Goal: Find specific page/section: Find specific page/section

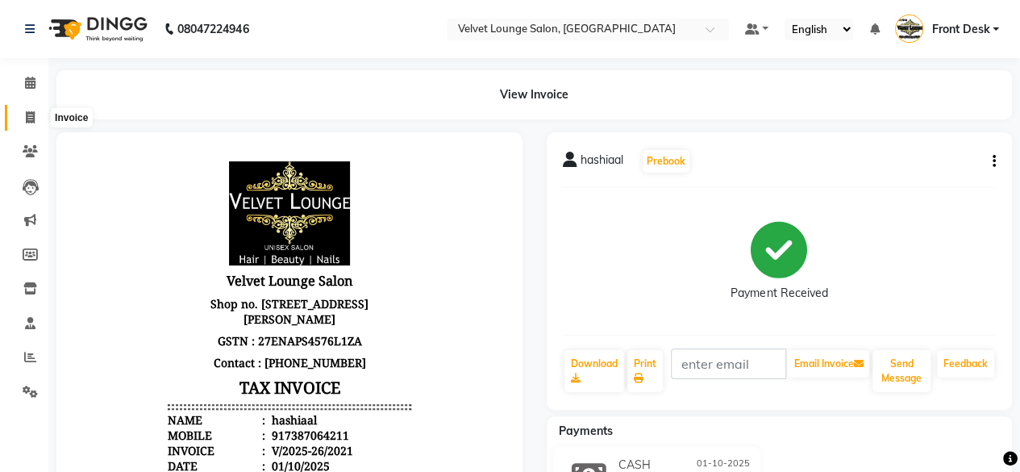
click at [27, 123] on span at bounding box center [30, 118] width 28 height 19
select select "service"
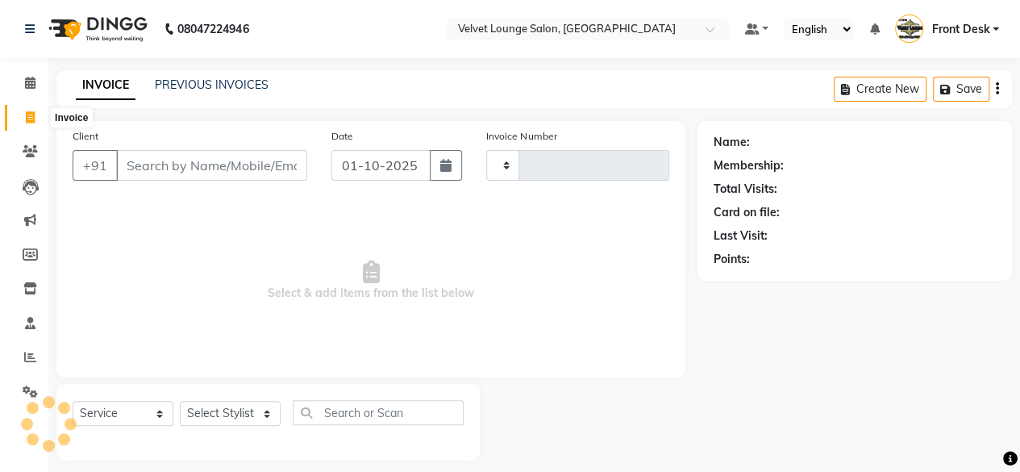
type input "2022"
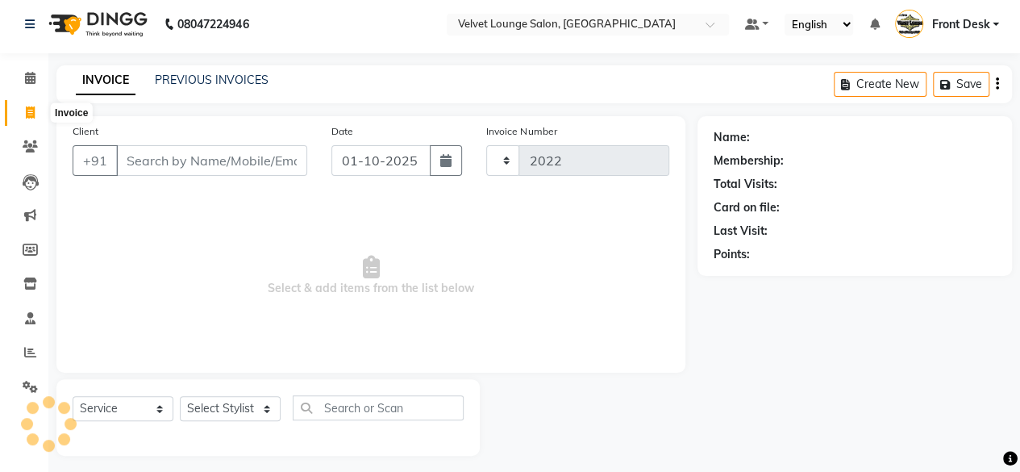
select select "5962"
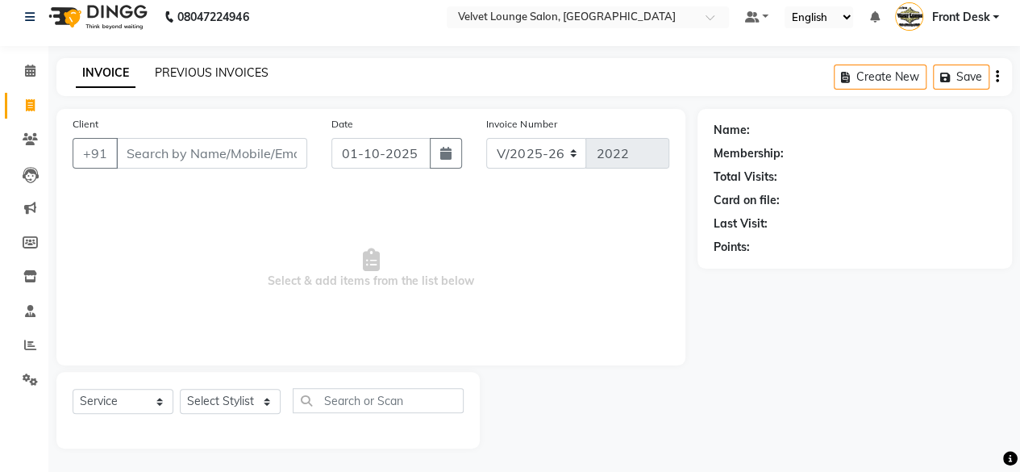
click at [195, 71] on link "PREVIOUS INVOICES" at bounding box center [212, 72] width 114 height 15
